Goal: Task Accomplishment & Management: Manage account settings

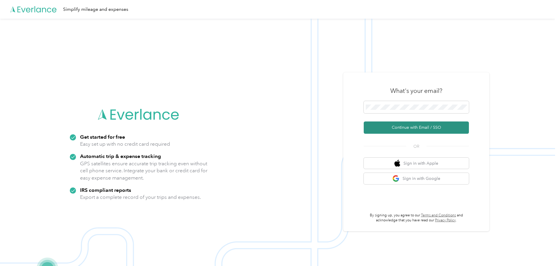
click at [414, 127] on button "Continue with Email / SSO" at bounding box center [416, 127] width 105 height 12
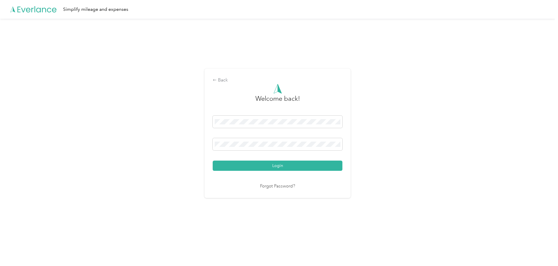
click at [213, 161] on button "Login" at bounding box center [278, 166] width 130 height 10
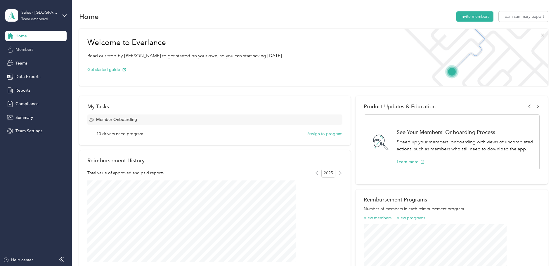
click at [22, 51] on span "Members" at bounding box center [24, 49] width 18 height 6
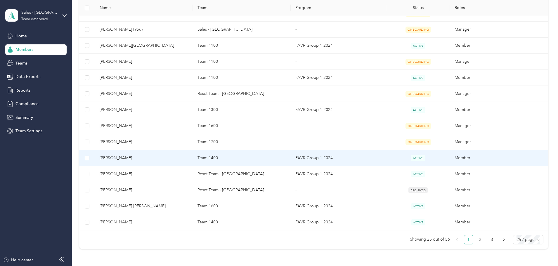
scroll to position [376, 0]
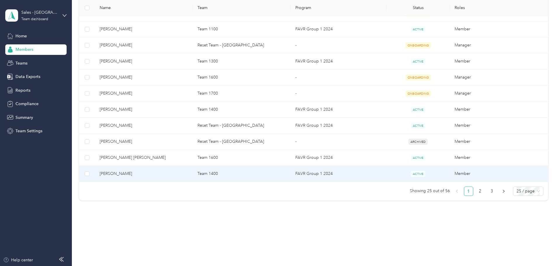
click at [160, 173] on span "[PERSON_NAME]" at bounding box center [144, 174] width 88 height 6
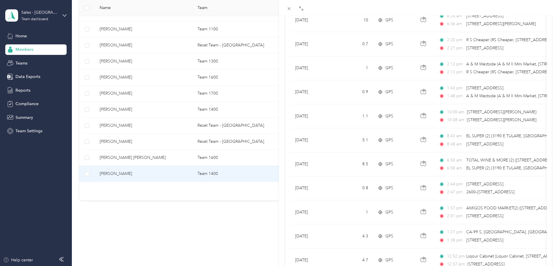
scroll to position [88, 0]
click at [151, 175] on div "[PERSON_NAME] Archive Trips Expenses Reports Member info Program Rates Work hou…" at bounding box center [279, 133] width 558 height 266
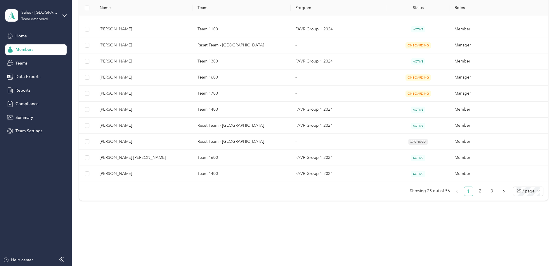
scroll to position [28, 0]
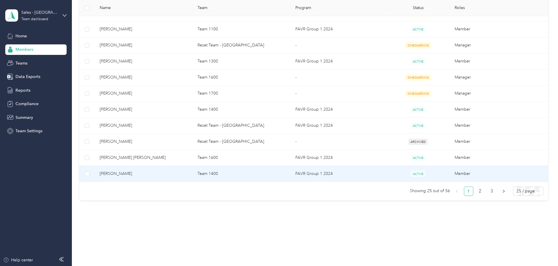
click at [154, 175] on span "[PERSON_NAME]" at bounding box center [144, 174] width 88 height 6
click at [154, 266] on div "Drag to resize Click to close [PERSON_NAME] Archive Trips Expenses Reports Memb…" at bounding box center [277, 266] width 555 height 0
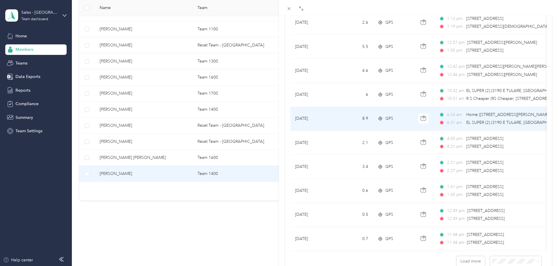
scroll to position [480, 0]
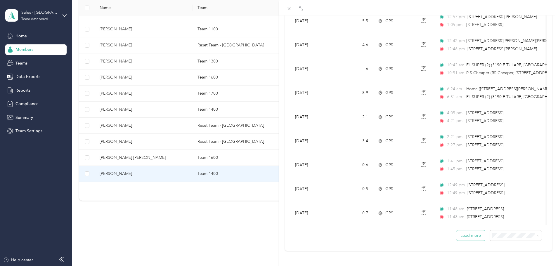
click at [473, 231] on button "Load more" at bounding box center [470, 235] width 29 height 10
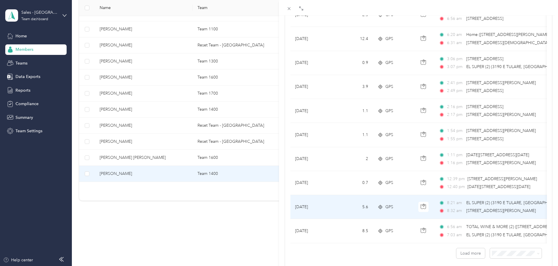
scroll to position [1064, 0]
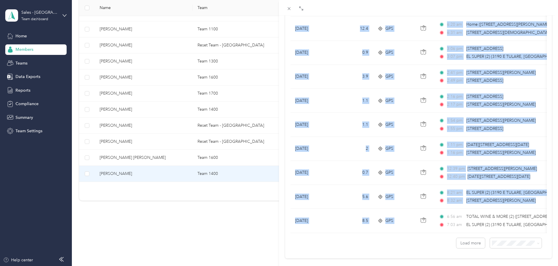
drag, startPoint x: 421, startPoint y: 232, endPoint x: 454, endPoint y: 234, distance: 33.3
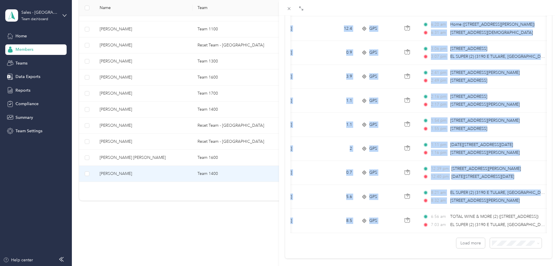
scroll to position [0, 0]
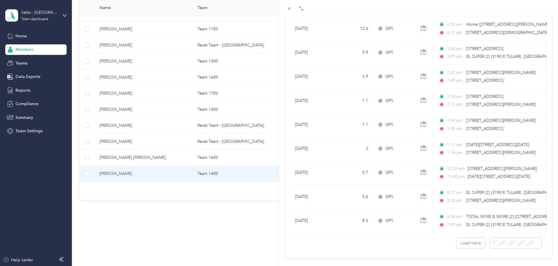
click at [237, 216] on div "[PERSON_NAME] Archive Trips Expenses Reports Member info Program Rates Work hou…" at bounding box center [279, 133] width 558 height 266
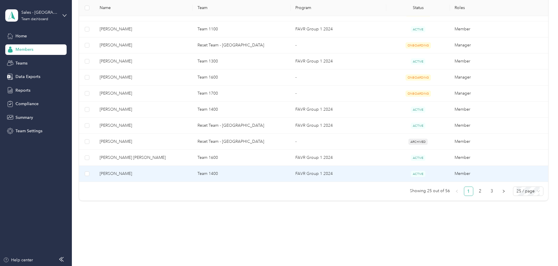
scroll to position [28, 0]
click at [154, 171] on span "[PERSON_NAME]" at bounding box center [144, 174] width 88 height 6
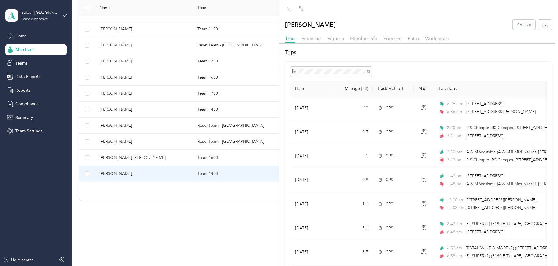
click at [161, 159] on div "[PERSON_NAME] Archive Trips Expenses Reports Member info Program Rates Work hou…" at bounding box center [279, 133] width 558 height 266
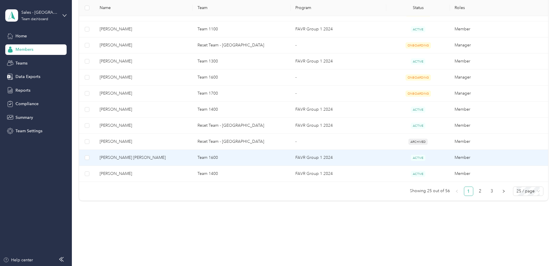
click at [168, 155] on span "[PERSON_NAME] [PERSON_NAME]" at bounding box center [144, 157] width 88 height 6
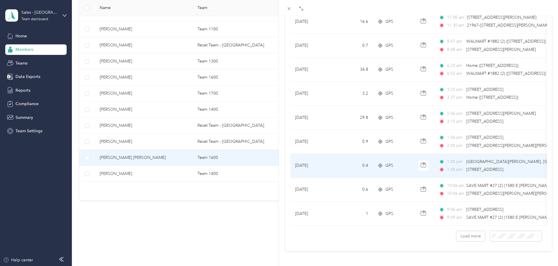
scroll to position [480, 0]
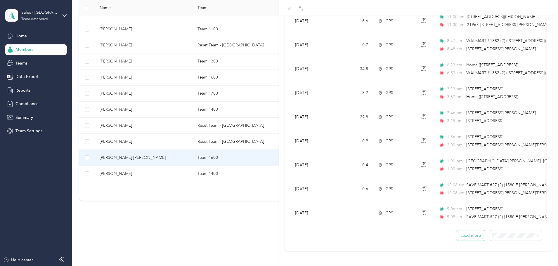
click at [463, 230] on button "Load more" at bounding box center [470, 235] width 29 height 10
click at [465, 233] on button "Load more" at bounding box center [470, 235] width 29 height 10
click at [477, 233] on button "Load more" at bounding box center [470, 235] width 29 height 10
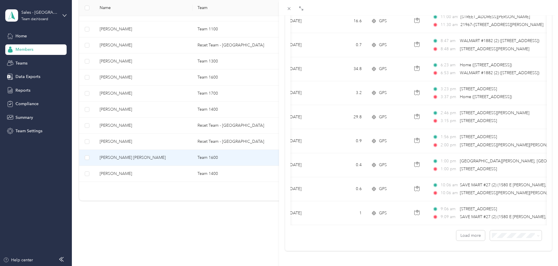
scroll to position [0, 0]
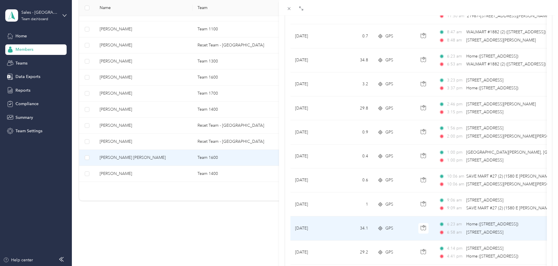
click at [468, 228] on div "6:23 am Home ([STREET_ADDRESS] , [GEOGRAPHIC_DATA], [GEOGRAPHIC_DATA]) 6:58 am …" at bounding box center [500, 228] width 123 height 14
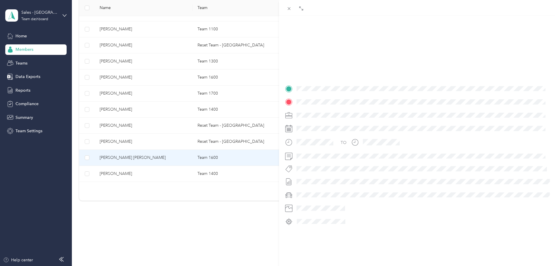
scroll to position [71, 0]
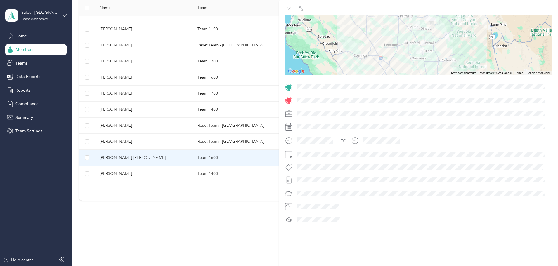
click at [168, 154] on div "BACK [PERSON_NAME] [PERSON_NAME] Trips Trip details Trip details This trip cann…" at bounding box center [279, 133] width 558 height 266
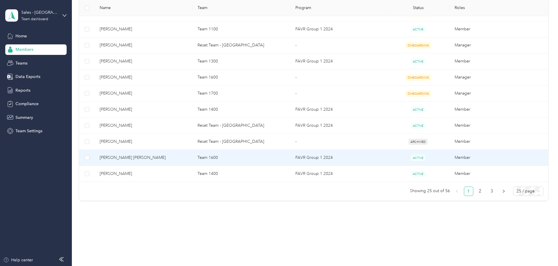
click at [152, 159] on span "[PERSON_NAME] [PERSON_NAME]" at bounding box center [144, 157] width 88 height 6
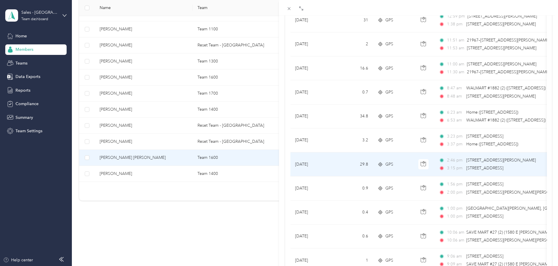
scroll to position [480, 0]
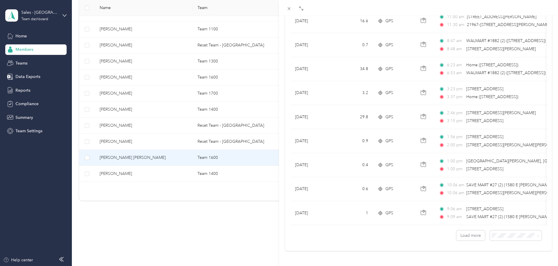
click at [504, 211] on div "50 per load" at bounding box center [511, 210] width 44 height 6
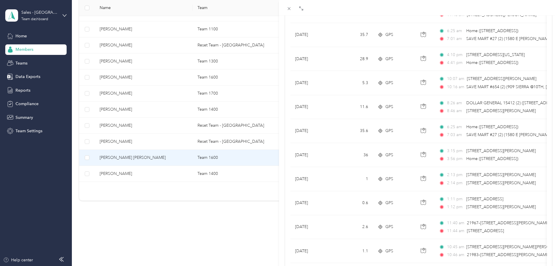
scroll to position [730, 0]
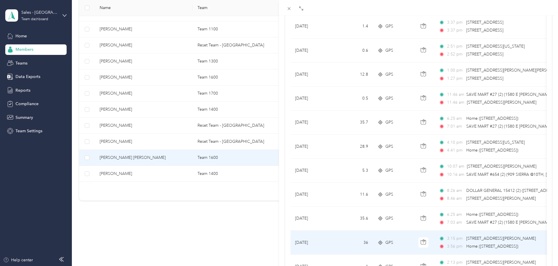
drag, startPoint x: 351, startPoint y: 235, endPoint x: 348, endPoint y: 232, distance: 4.6
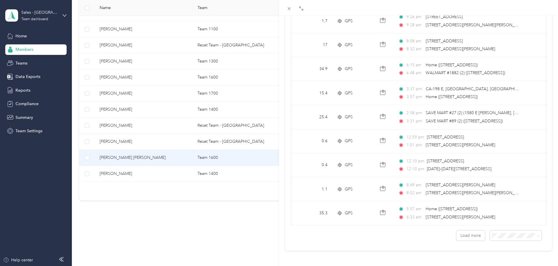
scroll to position [0, 0]
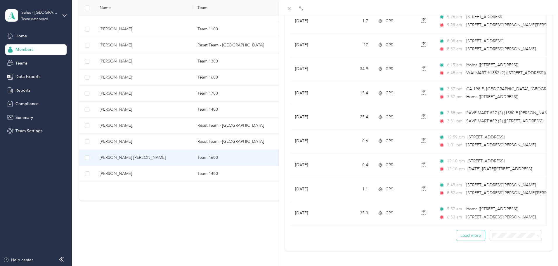
click at [463, 230] on button "Load more" at bounding box center [470, 235] width 29 height 10
click at [464, 231] on button "Load more" at bounding box center [470, 235] width 29 height 10
click at [466, 232] on button "Load more" at bounding box center [470, 235] width 29 height 10
click at [535, 232] on span at bounding box center [516, 235] width 52 height 10
click at [500, 220] on span "100 per load" at bounding box center [501, 220] width 24 height 5
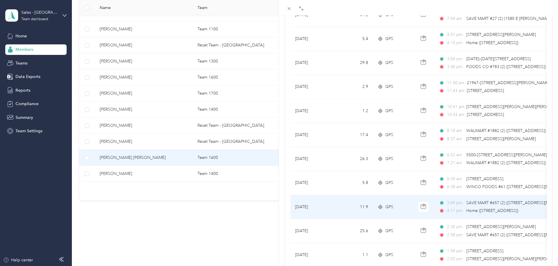
scroll to position [1664, 0]
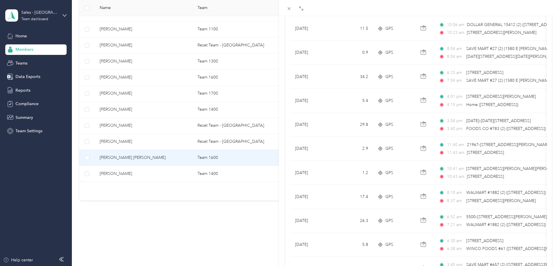
click at [163, 127] on div "[PERSON_NAME] [PERSON_NAME] Archive Trips Expenses Reports Member info Program …" at bounding box center [279, 133] width 558 height 266
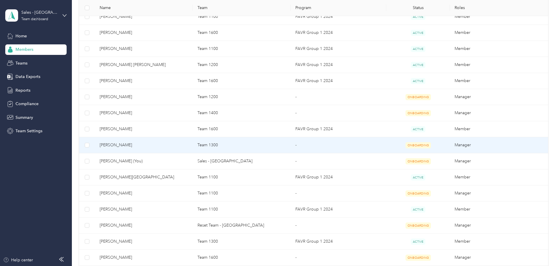
scroll to position [142, 0]
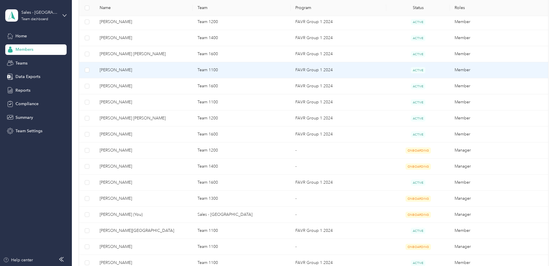
click at [153, 69] on span "[PERSON_NAME]" at bounding box center [144, 70] width 88 height 6
click at [153, 69] on div at bounding box center [279, 133] width 558 height 266
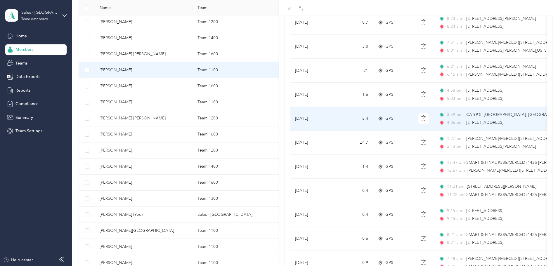
scroll to position [480, 0]
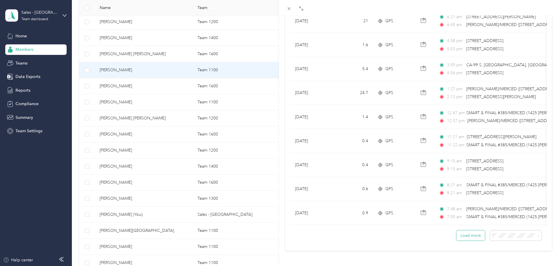
click at [462, 234] on button "Load more" at bounding box center [470, 235] width 29 height 10
click at [537, 234] on icon at bounding box center [538, 235] width 3 height 3
click at [496, 212] on li "50 per load" at bounding box center [511, 210] width 52 height 10
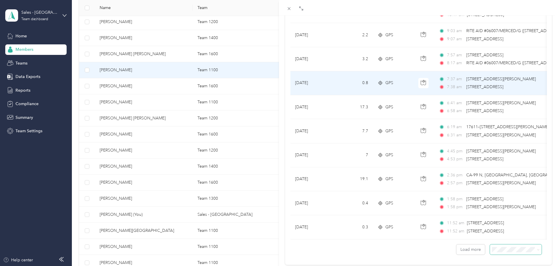
scroll to position [1080, 0]
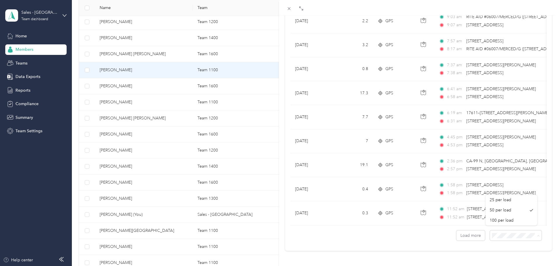
click at [537, 234] on icon at bounding box center [538, 235] width 3 height 3
click at [537, 235] on icon at bounding box center [538, 235] width 2 height 1
click at [514, 220] on div "100 per load" at bounding box center [511, 220] width 44 height 6
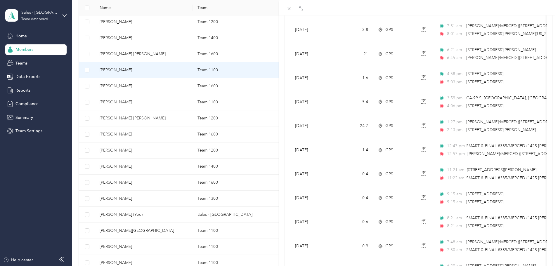
scroll to position [438, 0]
click at [161, 120] on div "[PERSON_NAME] Archive Trips Expenses Reports Member info Program Rates Work hou…" at bounding box center [279, 133] width 558 height 266
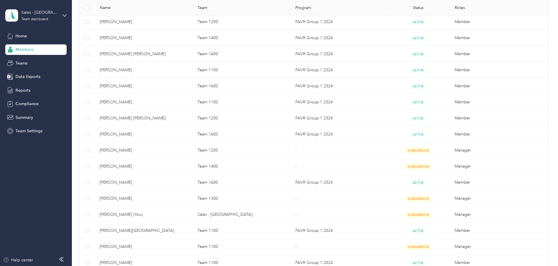
scroll to position [28, 0]
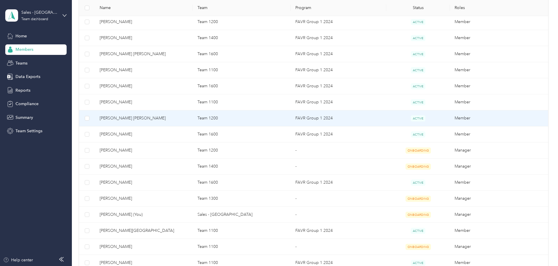
click at [153, 119] on span "[PERSON_NAME] [PERSON_NAME]" at bounding box center [144, 118] width 88 height 6
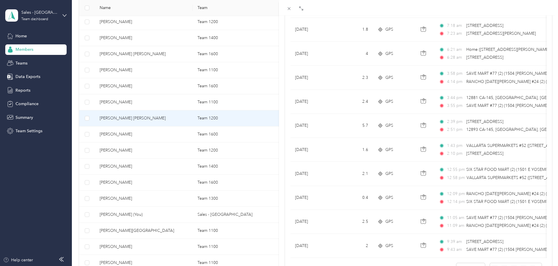
scroll to position [480, 0]
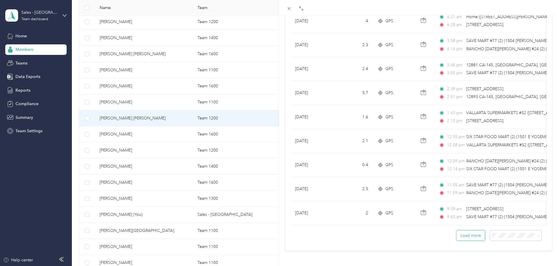
click at [472, 232] on button "Load more" at bounding box center [470, 235] width 29 height 10
click at [536, 231] on span at bounding box center [516, 235] width 52 height 10
click at [537, 234] on icon at bounding box center [538, 235] width 3 height 3
click at [509, 222] on li "100 per load" at bounding box center [511, 220] width 52 height 10
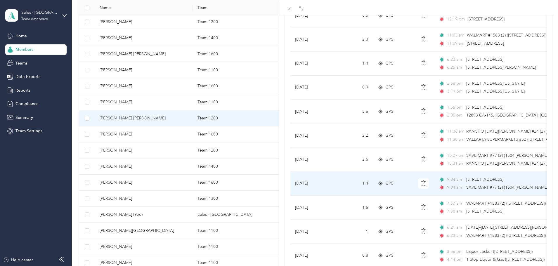
scroll to position [1181, 0]
